Goal: Book appointment/travel/reservation

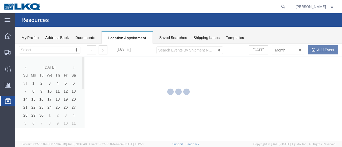
select select "28712"
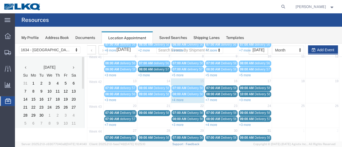
scroll to position [80, 0]
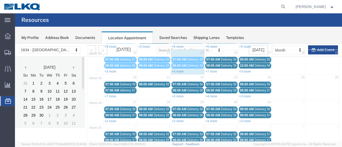
click at [179, 70] on link "+4 more" at bounding box center [178, 72] width 12 height 4
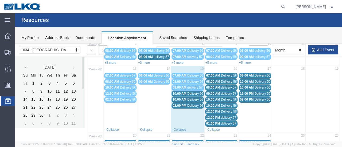
scroll to position [53, 0]
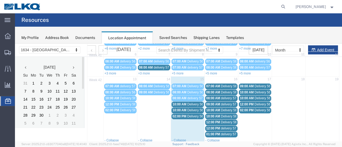
click at [184, 102] on span "10:00 AM" at bounding box center [179, 104] width 14 height 4
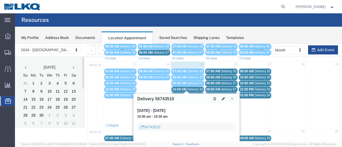
scroll to position [80, 0]
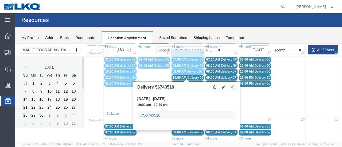
click at [156, 116] on link "56743510" at bounding box center [150, 115] width 20 height 5
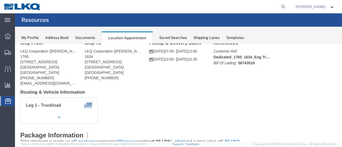
scroll to position [53, 0]
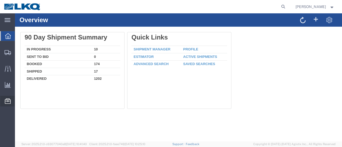
click at [0, 0] on span "Location Appointment" at bounding box center [0, 0] width 0 height 0
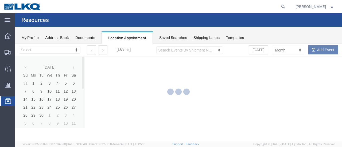
select select "28712"
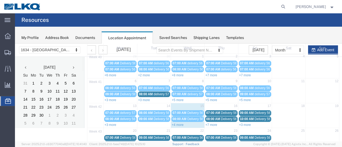
scroll to position [53, 0]
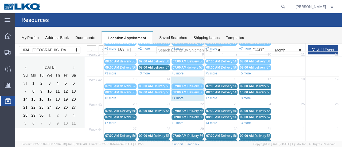
click at [178, 97] on link "+4 more" at bounding box center [178, 98] width 12 height 4
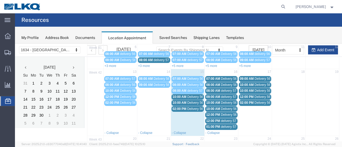
scroll to position [80, 0]
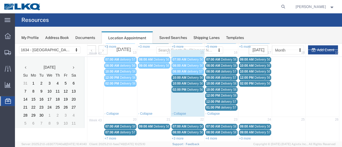
click at [183, 82] on span "10:00 AM" at bounding box center [179, 84] width 14 height 4
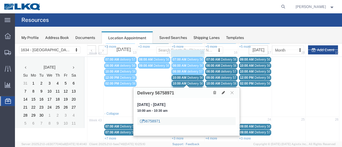
click at [155, 120] on link "56758971" at bounding box center [150, 120] width 20 height 5
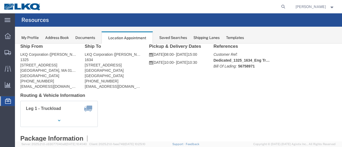
scroll to position [27, 0]
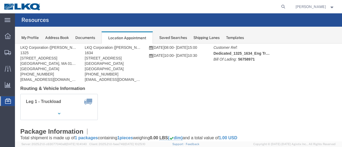
click at [0, 0] on span "Location Appointment" at bounding box center [0, 0] width 0 height 0
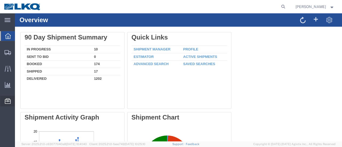
click at [0, 0] on span "Location Appointment" at bounding box center [0, 0] width 0 height 0
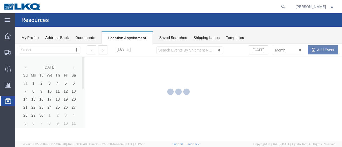
select select "28712"
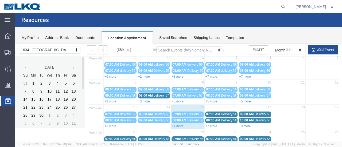
scroll to position [53, 0]
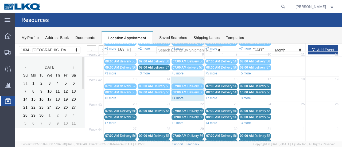
click at [177, 96] on link "+4 more" at bounding box center [178, 98] width 12 height 4
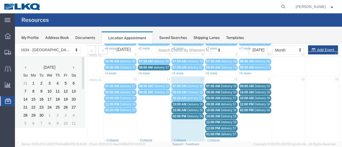
scroll to position [80, 0]
